Goal: Task Accomplishment & Management: Use online tool/utility

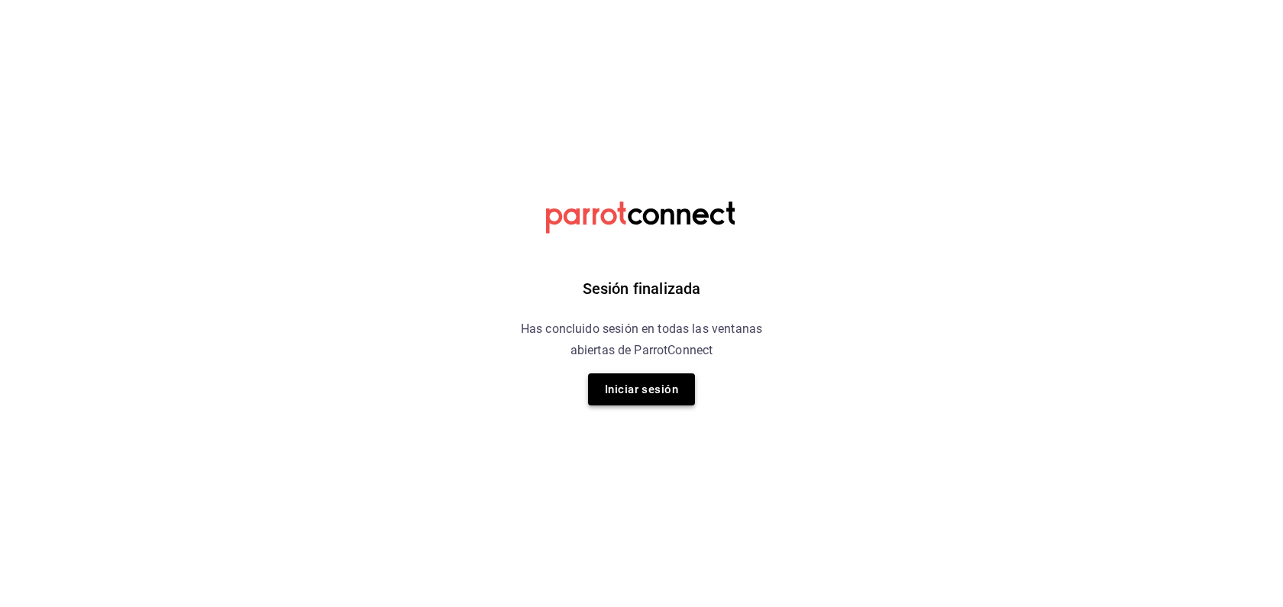
click at [677, 394] on button "Iniciar sesión" at bounding box center [641, 389] width 107 height 32
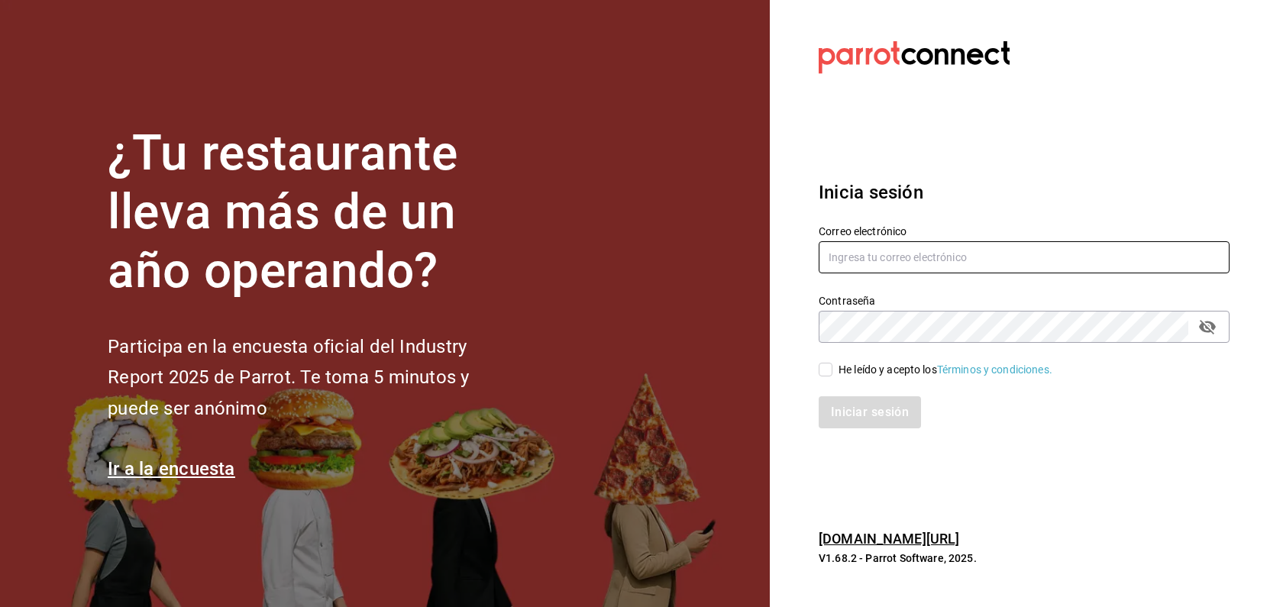
type input "[EMAIL_ADDRESS][DOMAIN_NAME]"
click at [831, 367] on input "He leído y acepto los Términos y condiciones." at bounding box center [825, 370] width 14 height 14
checkbox input "true"
click at [865, 427] on button "Iniciar sesión" at bounding box center [870, 412] width 104 height 32
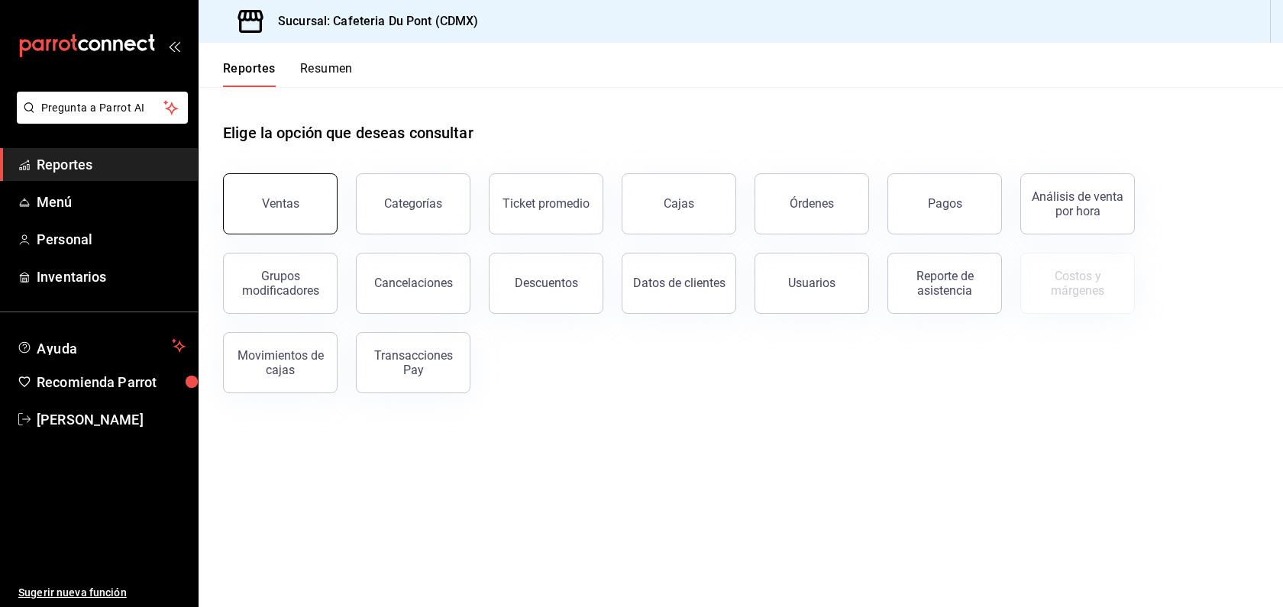
click at [316, 205] on button "Ventas" at bounding box center [280, 203] width 115 height 61
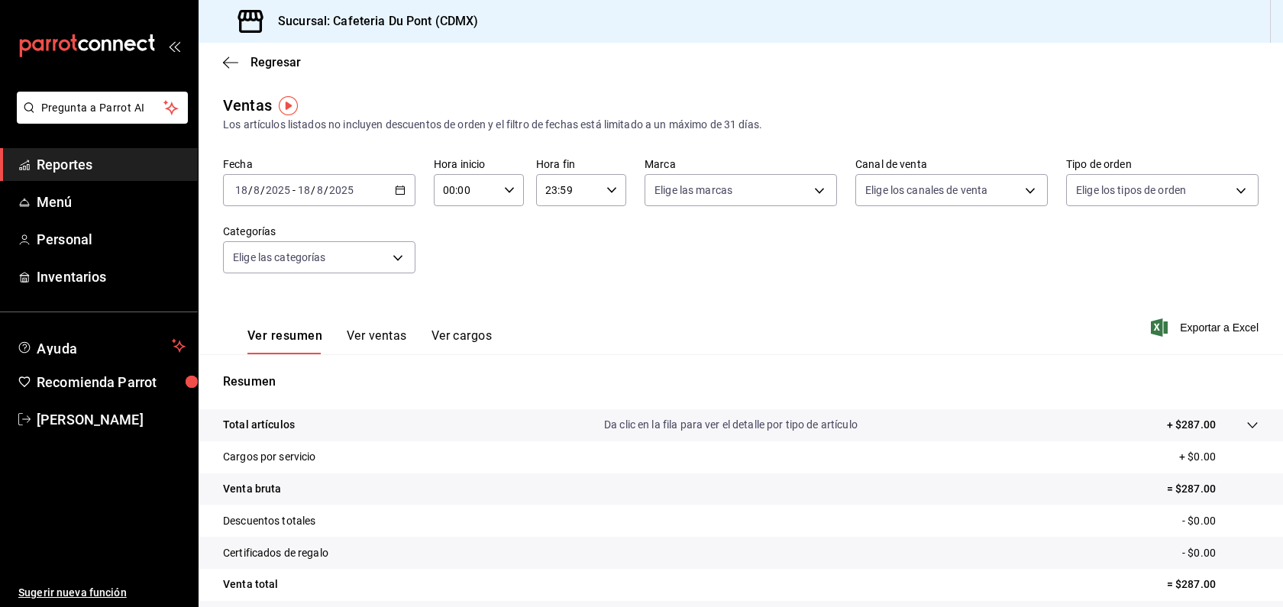
click at [385, 347] on button "Ver ventas" at bounding box center [377, 341] width 60 height 26
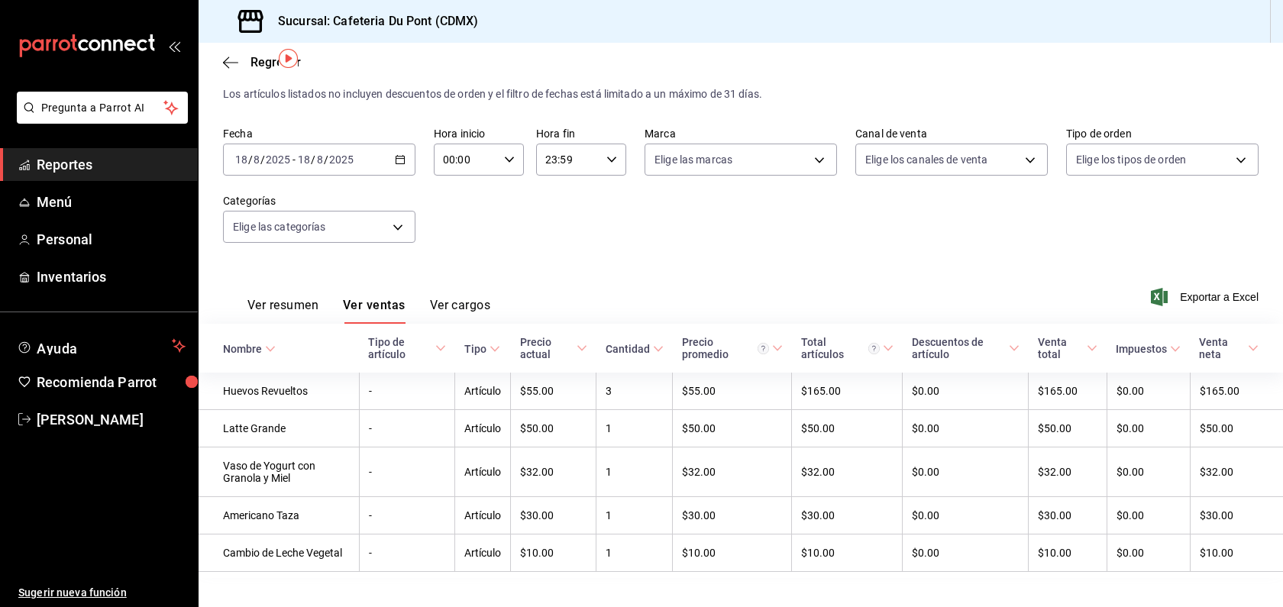
scroll to position [53, 0]
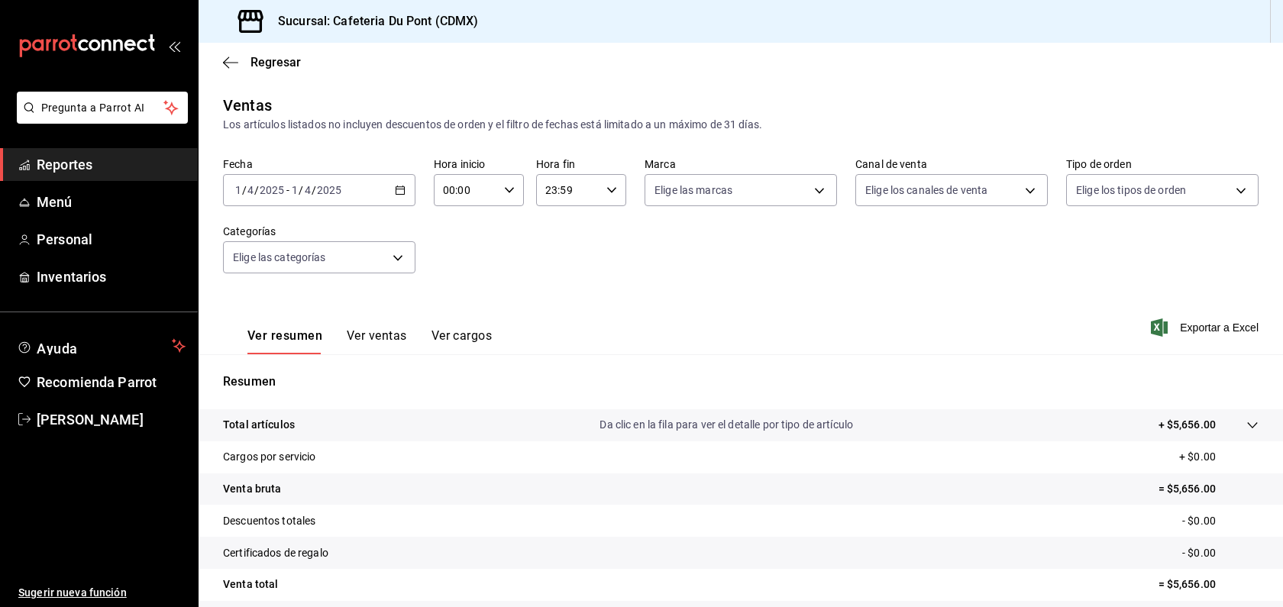
click at [340, 193] on input "2025" at bounding box center [329, 190] width 26 height 12
